Goal: Task Accomplishment & Management: Complete application form

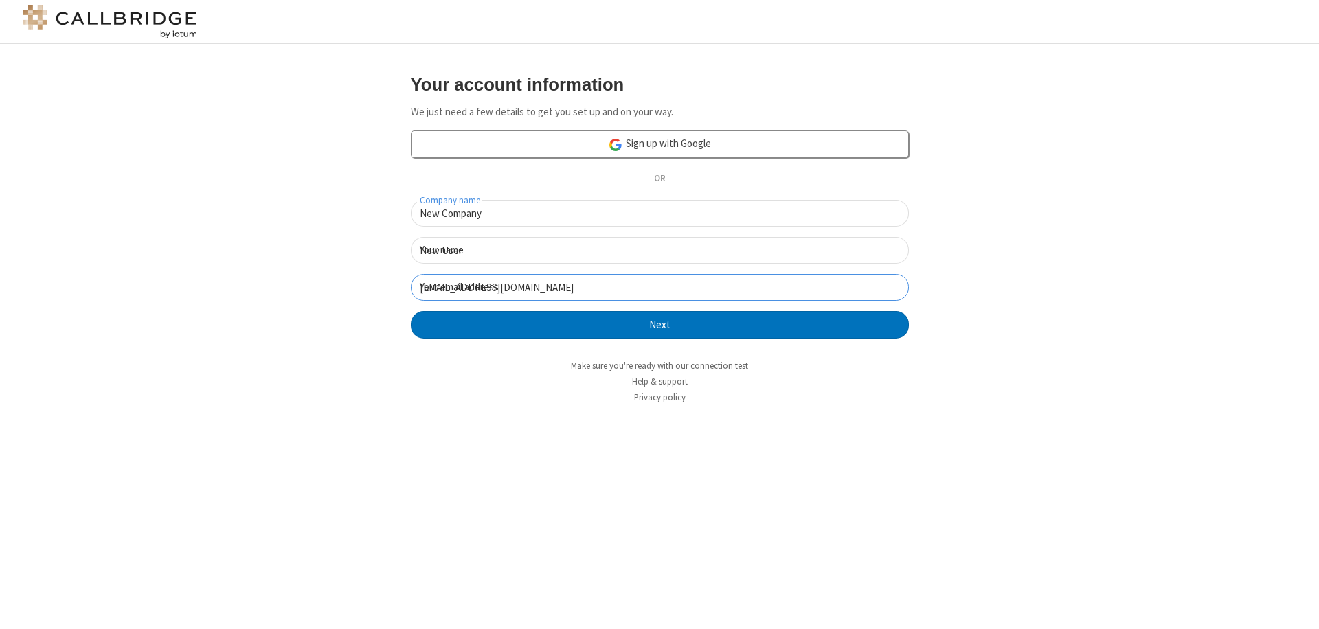
click button "Next" at bounding box center [660, 324] width 498 height 27
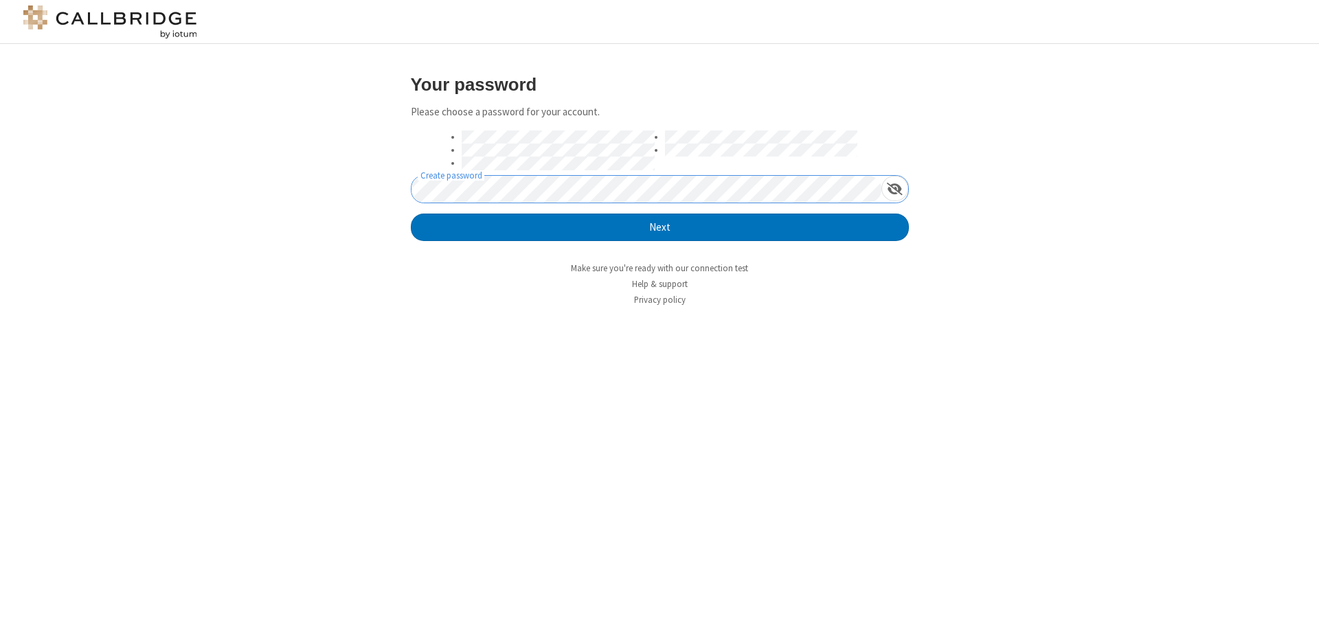
click button "Next" at bounding box center [660, 227] width 498 height 27
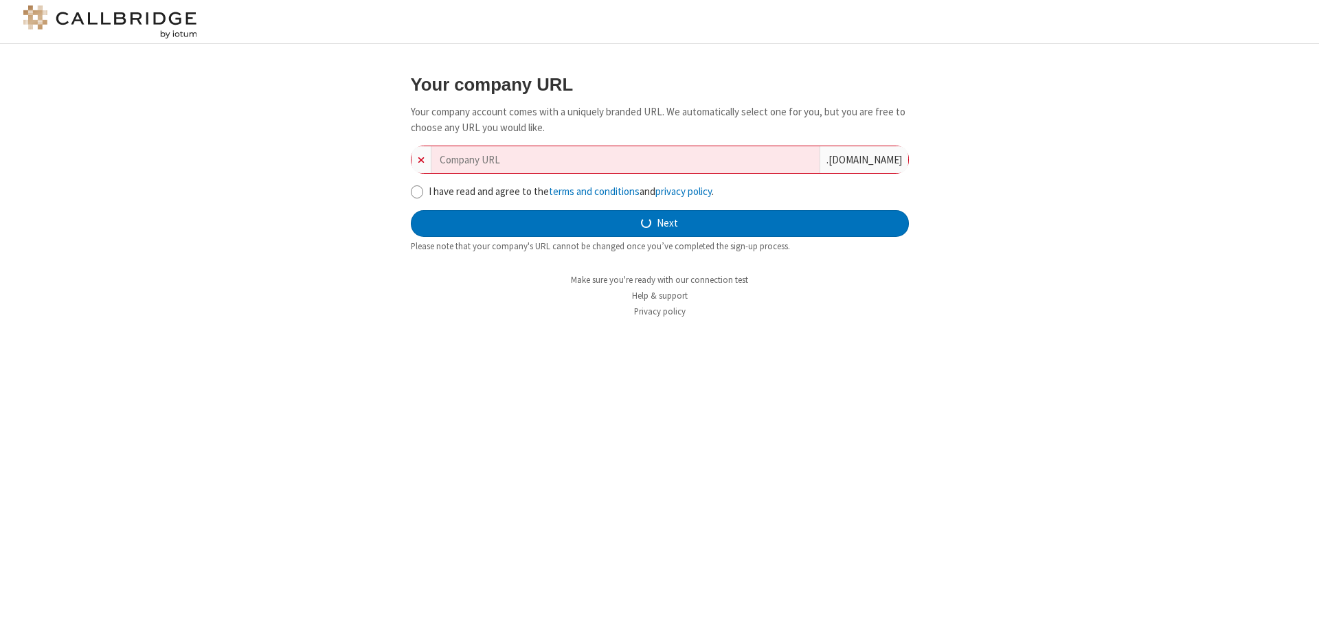
type input "new-company-content-based-65257"
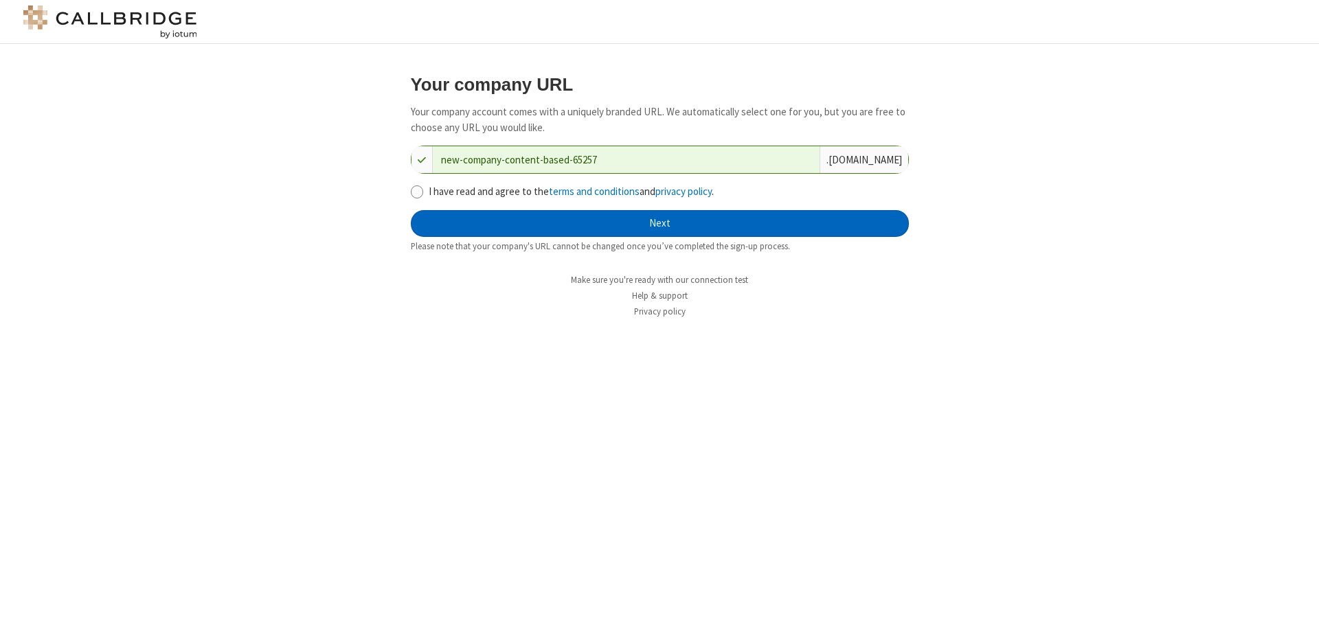
click at [659, 223] on button "Next" at bounding box center [660, 223] width 498 height 27
